Goal: Information Seeking & Learning: Learn about a topic

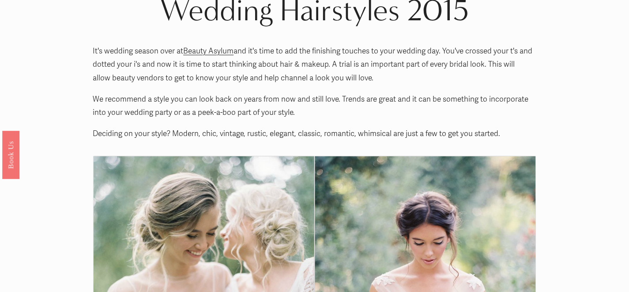
scroll to position [10, 0]
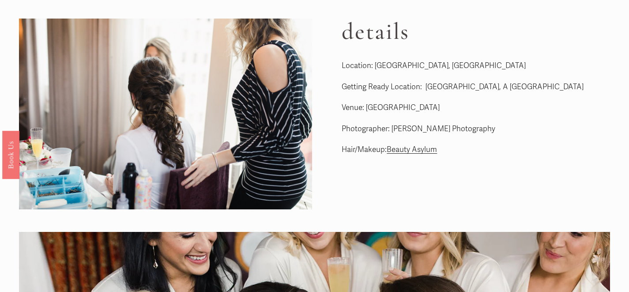
scroll to position [29, 0]
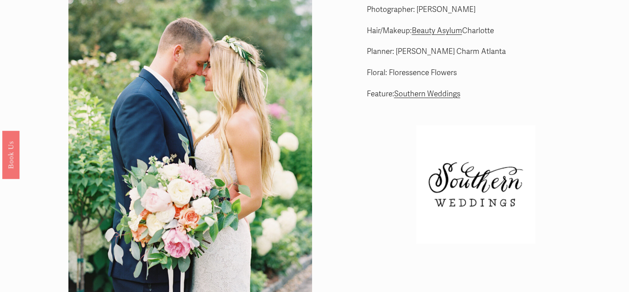
scroll to position [37, 0]
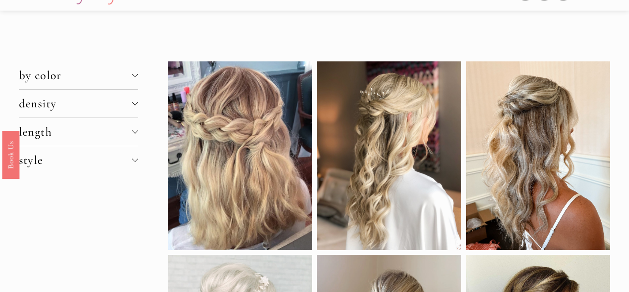
scroll to position [2, 0]
